Goal: Information Seeking & Learning: Learn about a topic

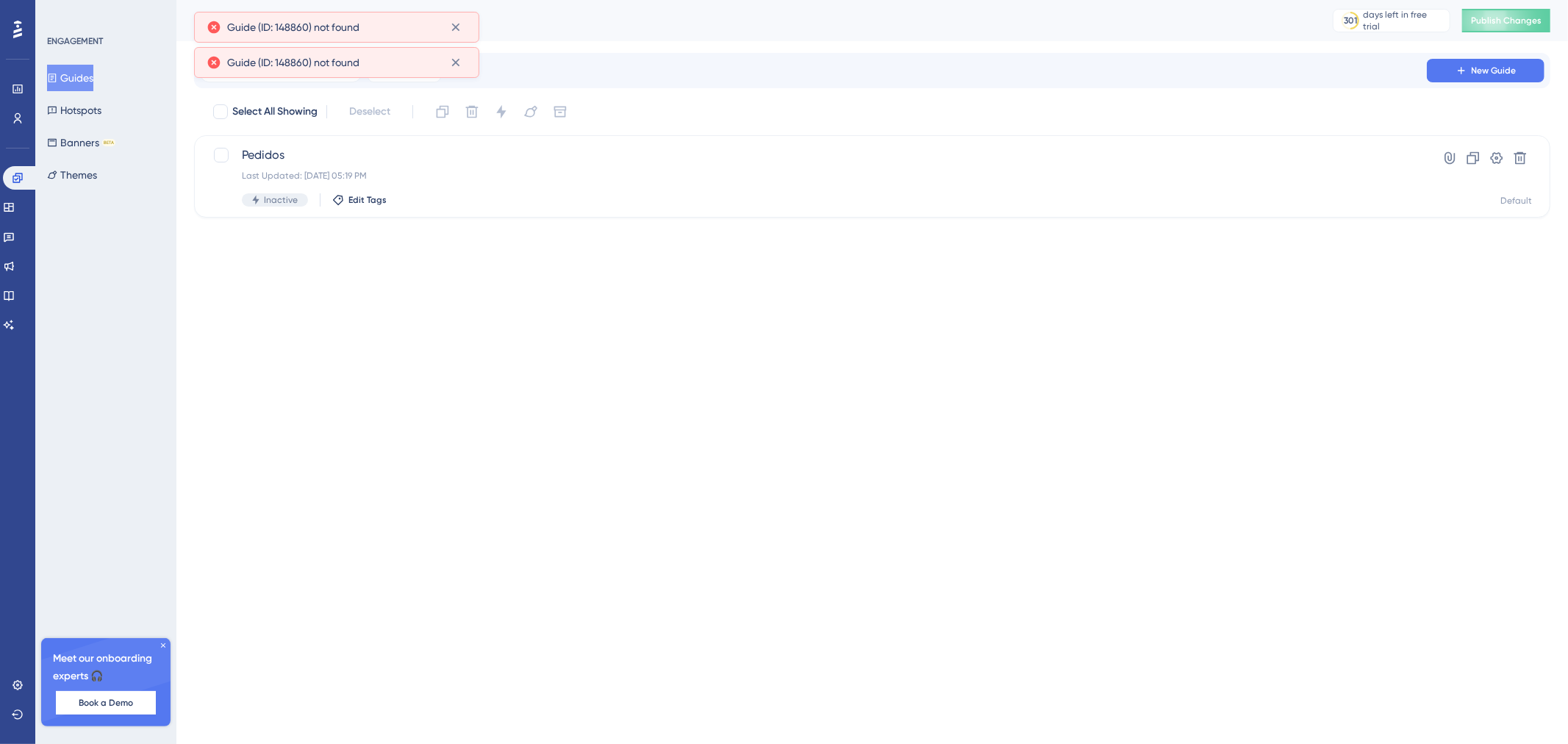
click at [523, 265] on html "Performance Users Engagement Widgets Feedback Product Updates Knowledge Base AI…" at bounding box center [784, 133] width 1568 height 265
click at [15, 283] on div "Engagement Widgets Feedback Product Updates Knowledge Base AI Assistant" at bounding box center [18, 252] width 30 height 171
click at [15, 284] on link at bounding box center [9, 296] width 12 height 23
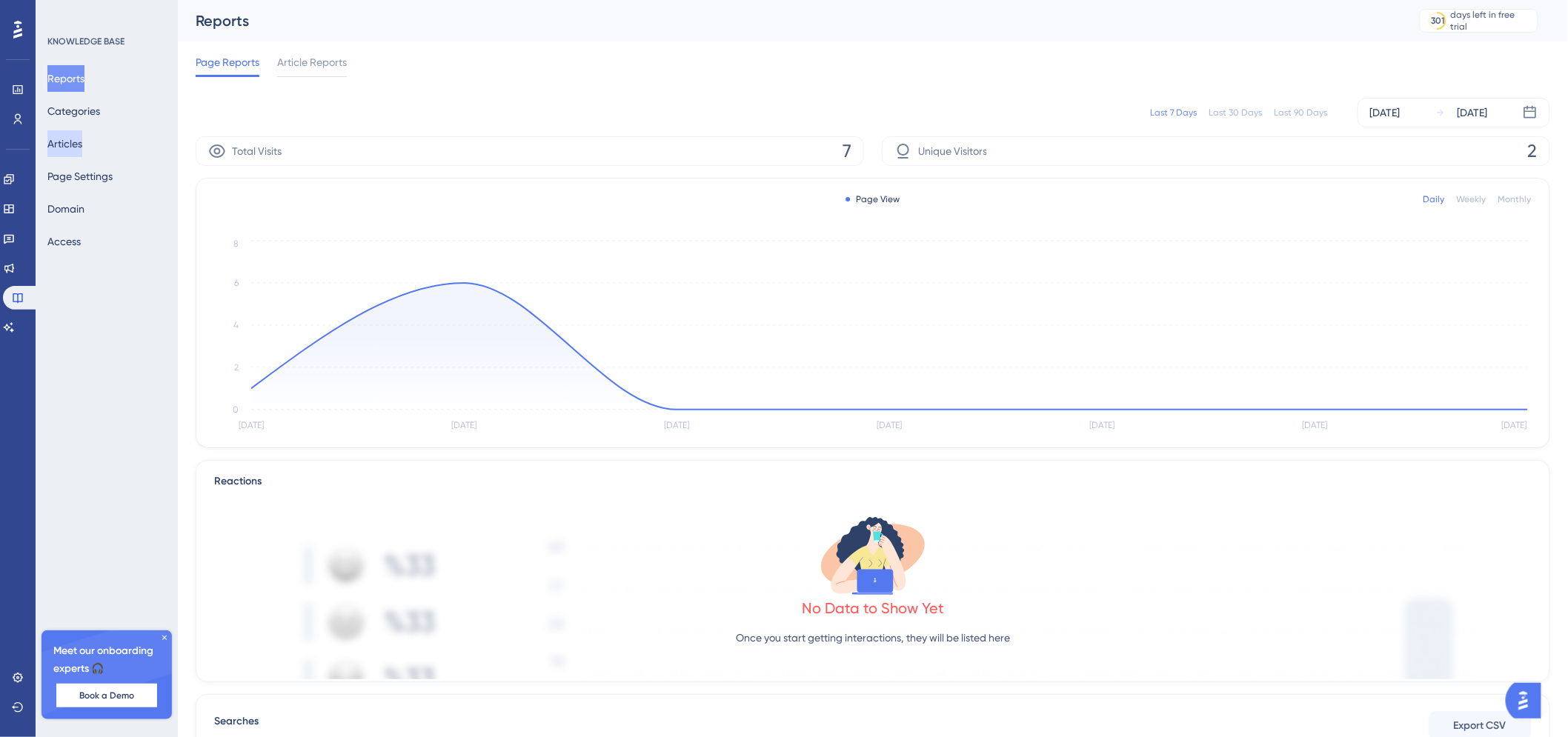
click at [77, 138] on button "Articles" at bounding box center [65, 144] width 35 height 27
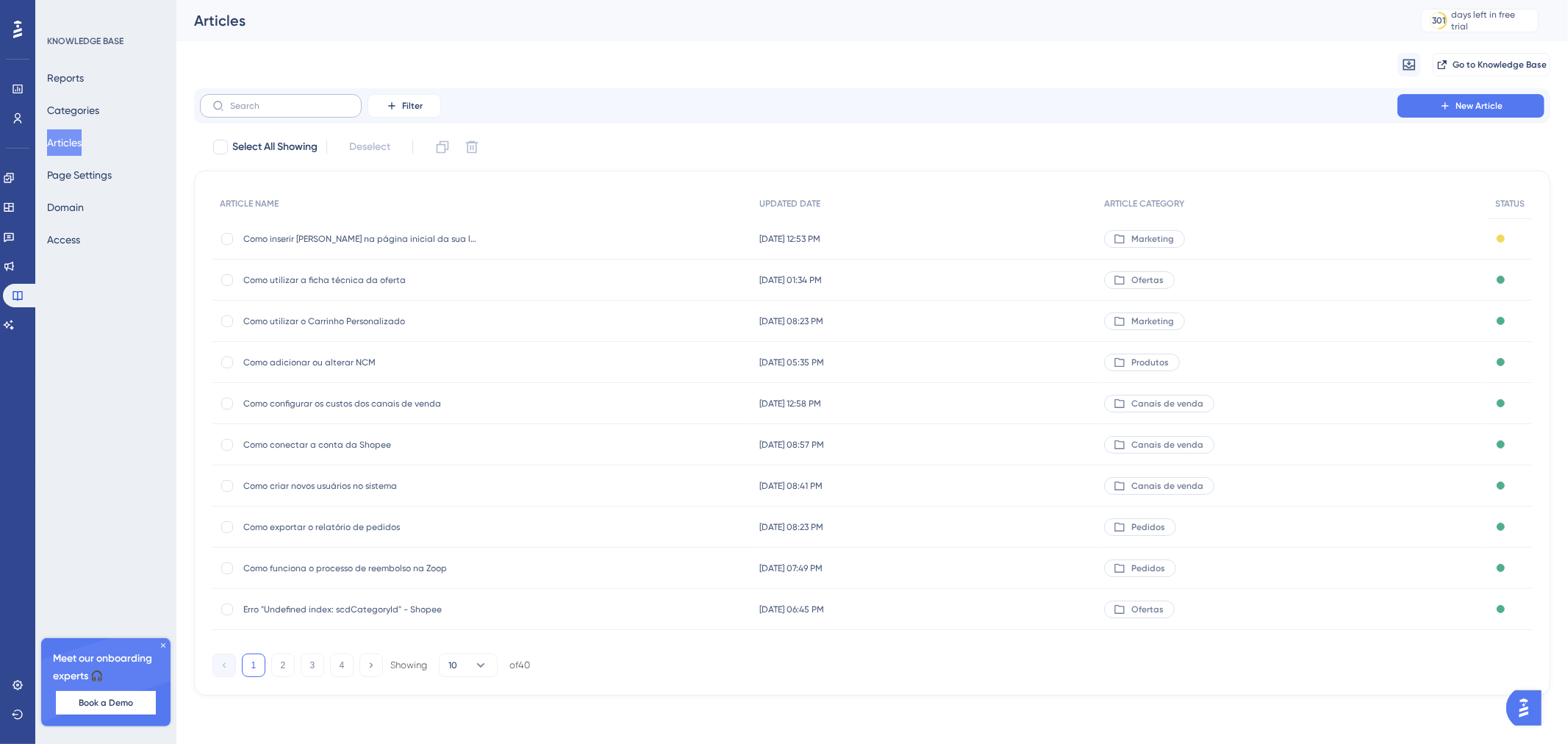
click at [310, 111] on label at bounding box center [280, 106] width 162 height 23
click at [310, 111] on input "text" at bounding box center [290, 106] width 119 height 10
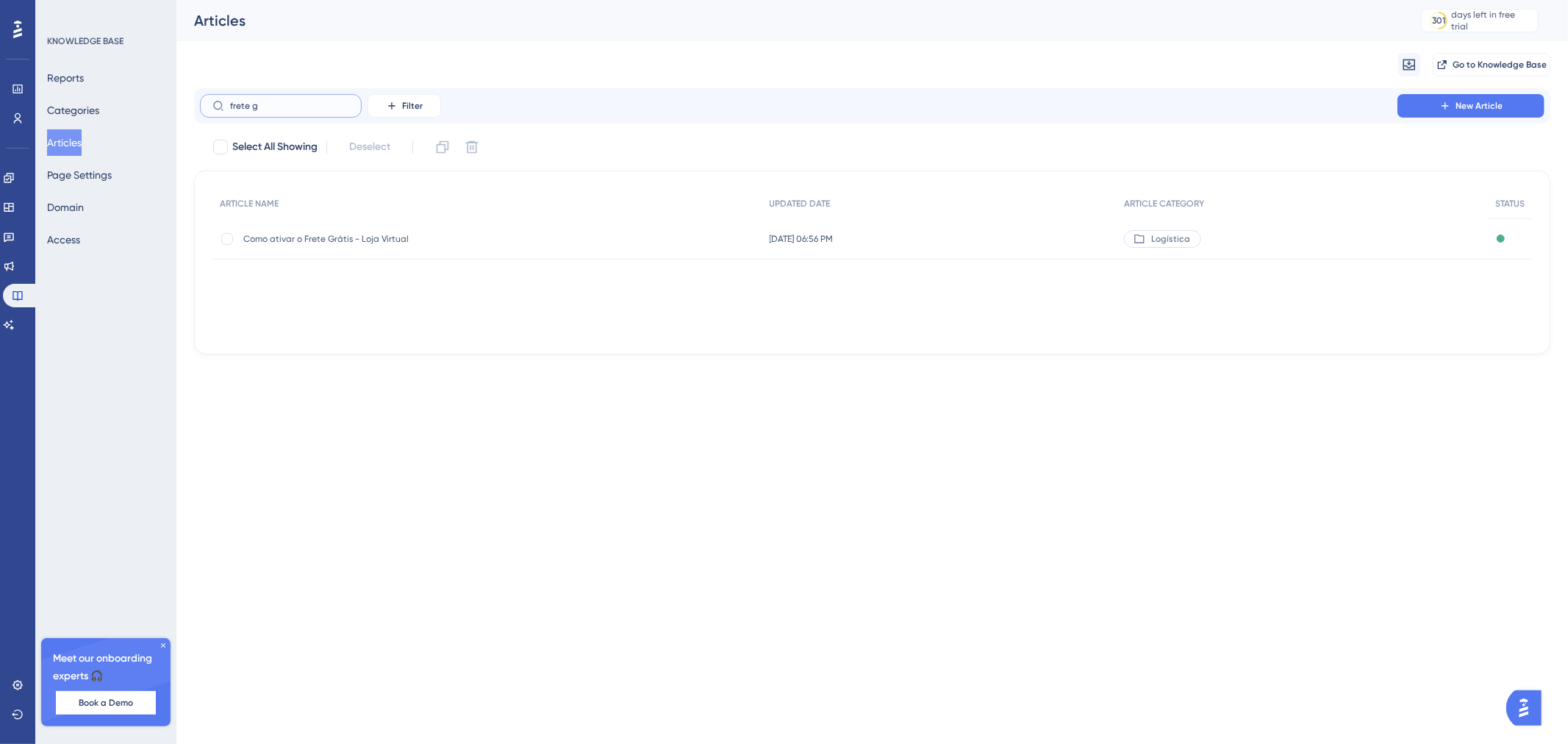
type input "frete gs"
checkbox input "true"
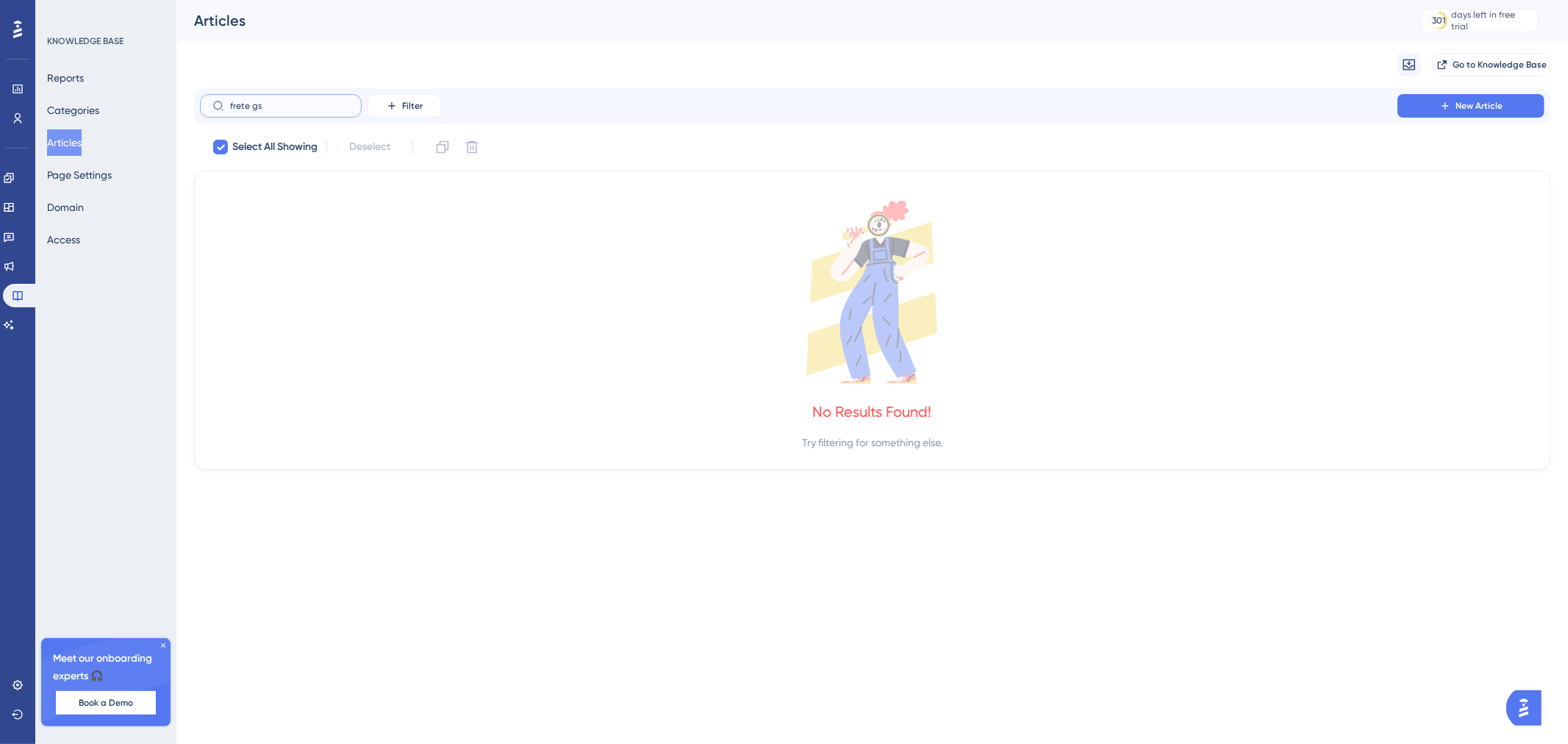
type input "frete g"
checkbox input "false"
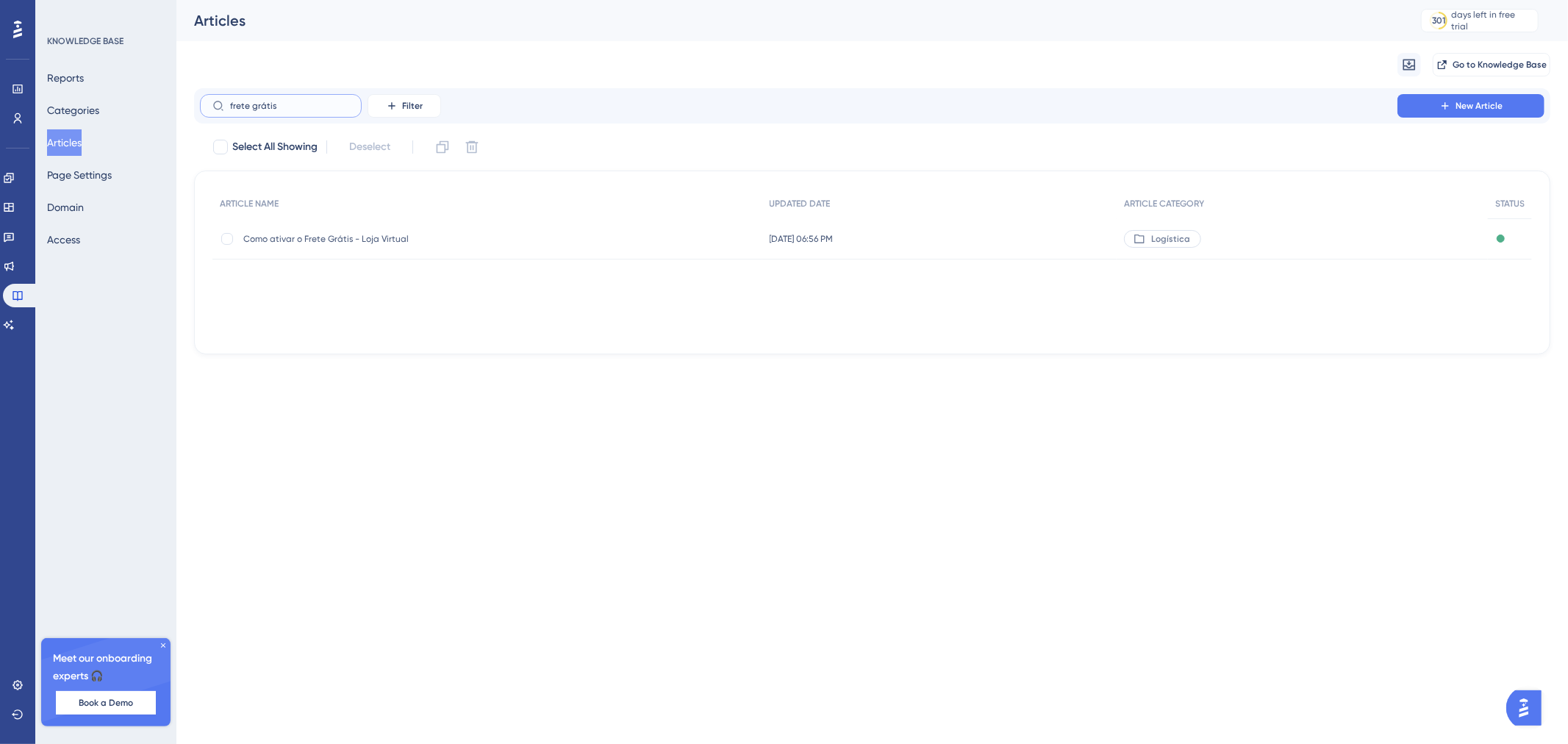
type input "frete grátis"
click at [371, 237] on span "Como ativar o Frete Grátis - Loja Virtual" at bounding box center [361, 239] width 235 height 12
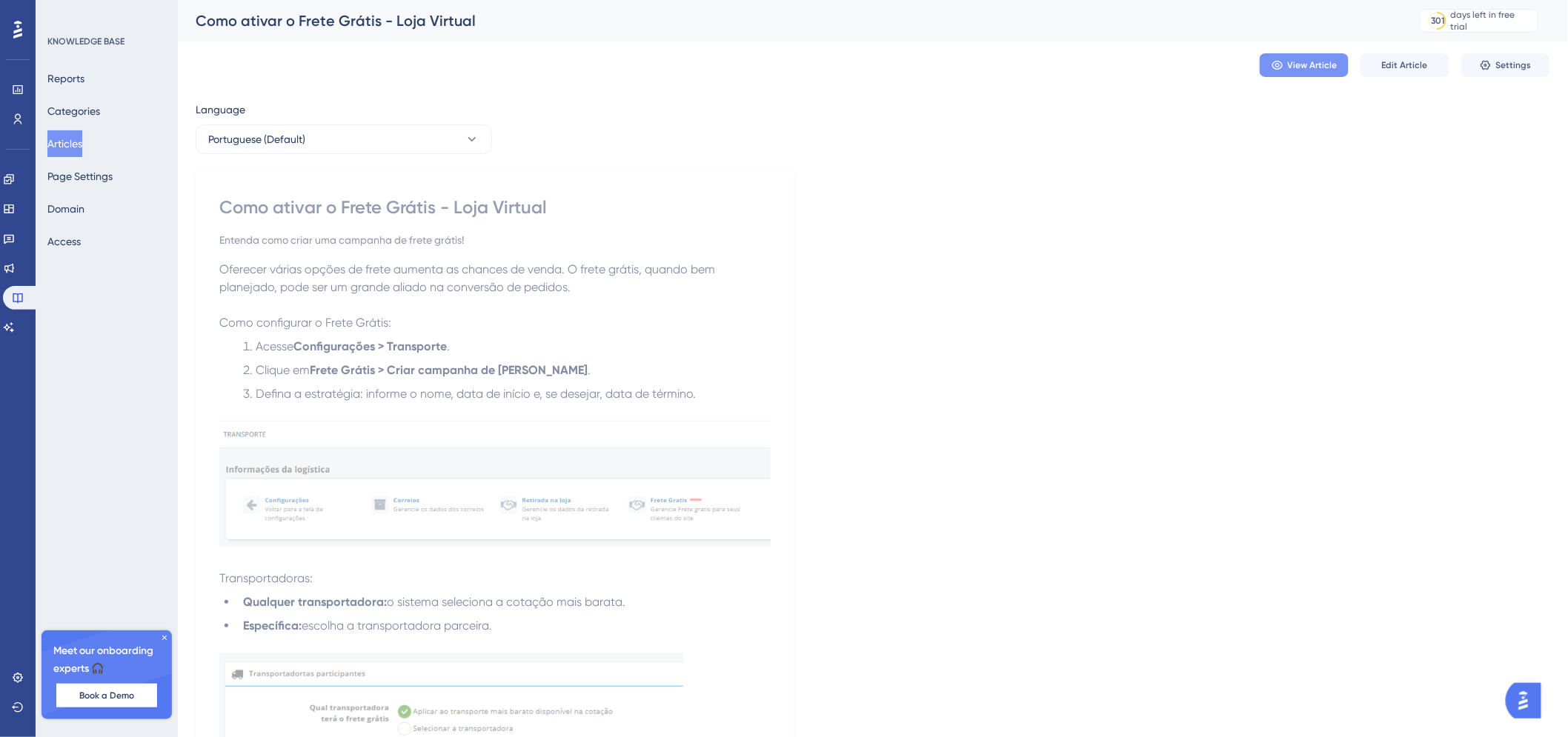
click at [1313, 63] on span "View Article" at bounding box center [1313, 65] width 49 height 12
